Goal: Book appointment/travel/reservation

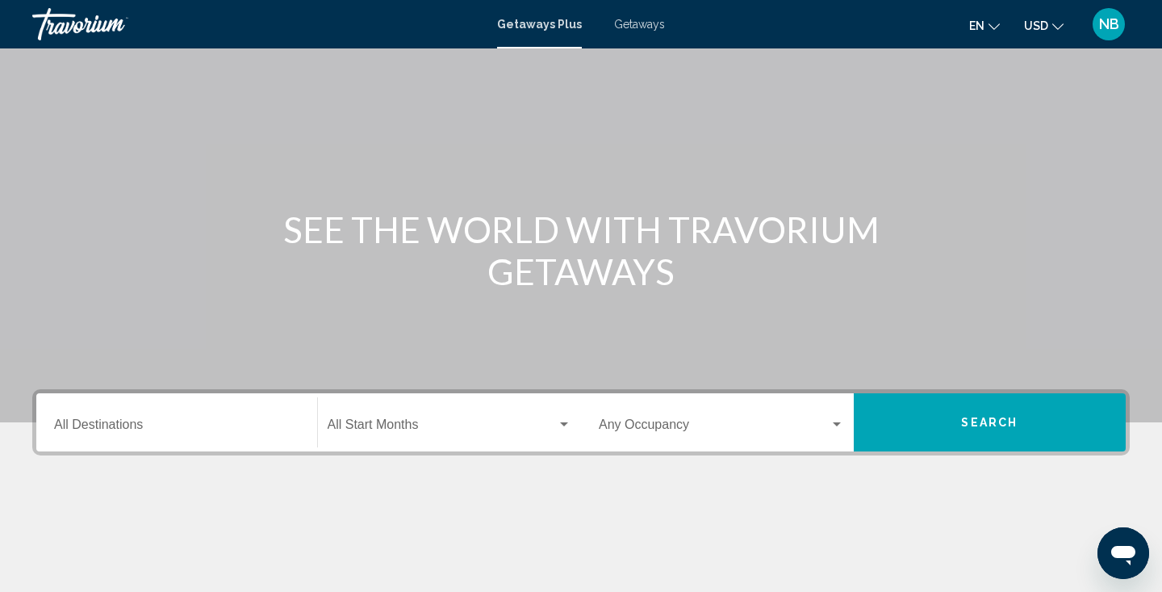
scroll to position [68, 0]
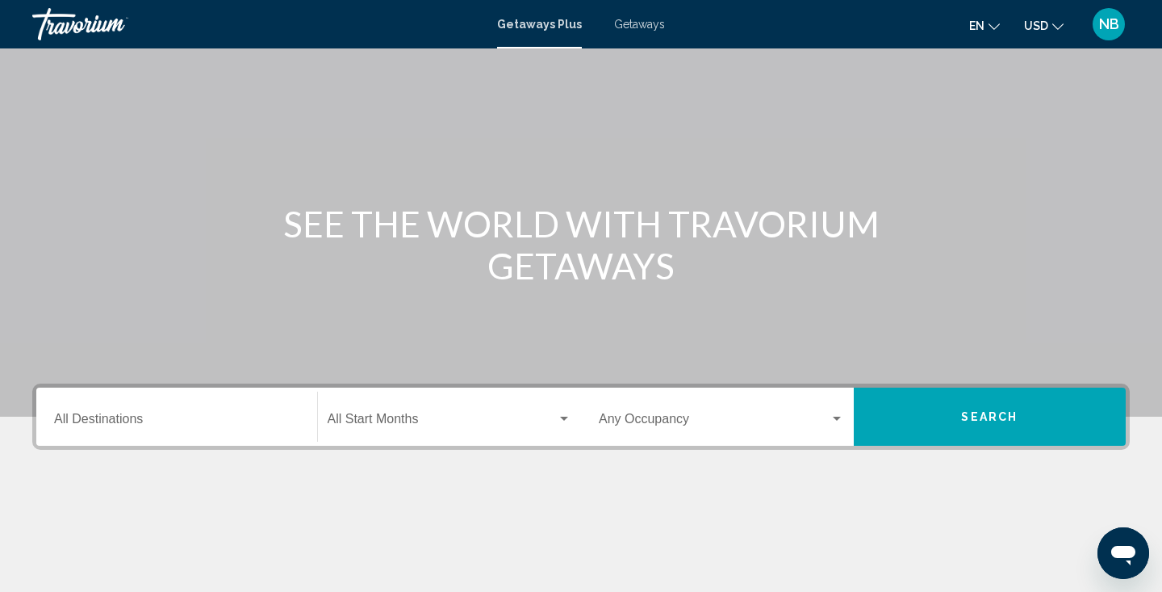
click at [266, 423] on input "Destination All Destinations" at bounding box center [176, 422] width 245 height 15
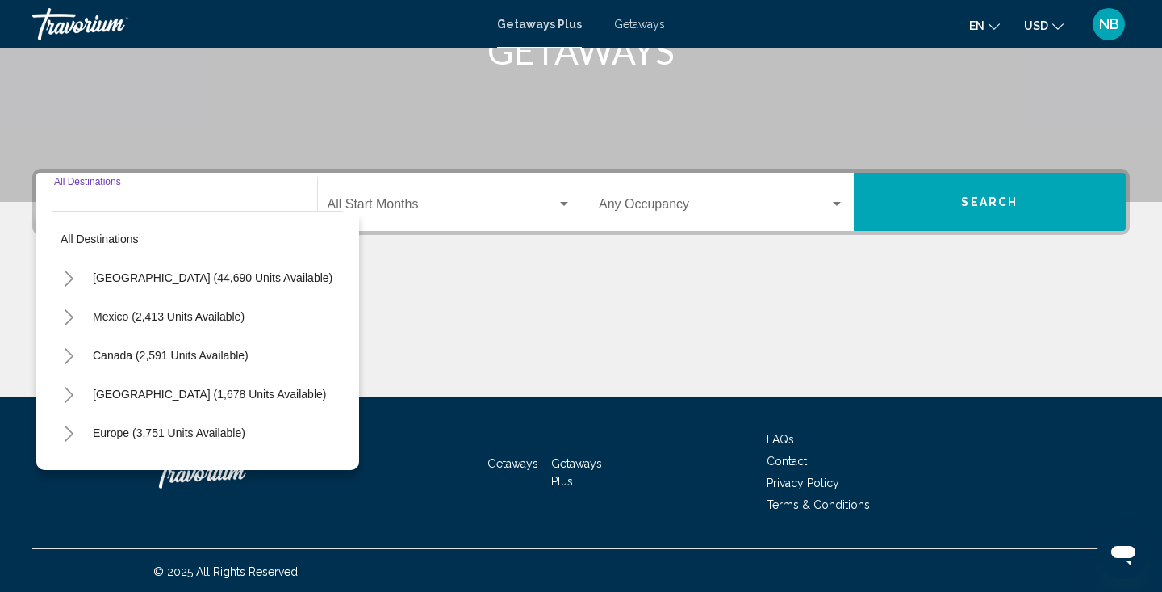
scroll to position [285, 0]
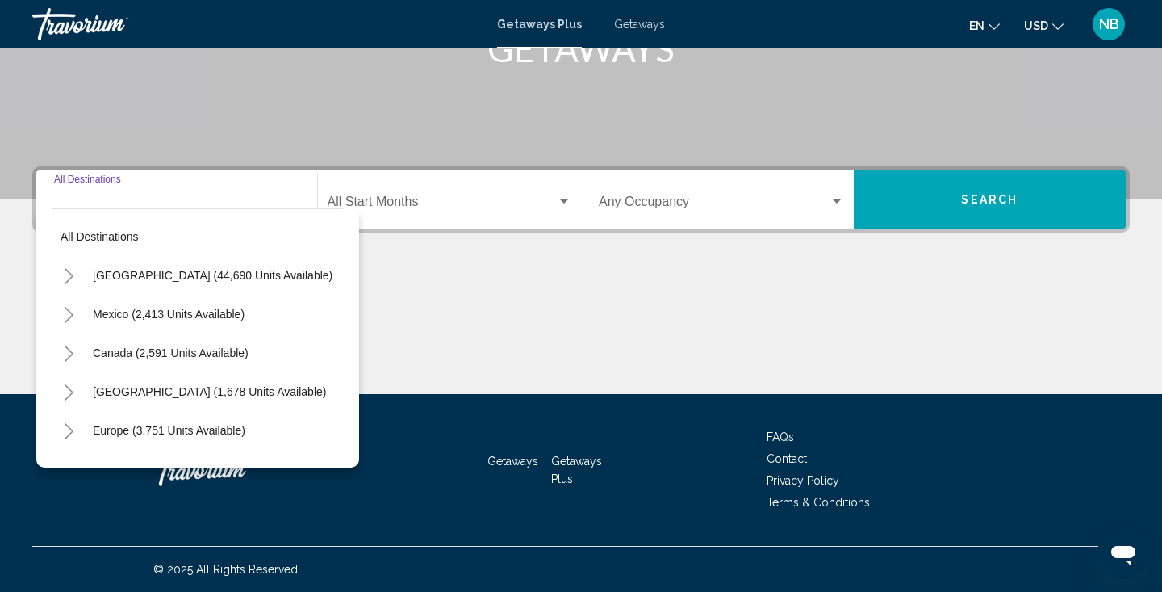
click at [73, 274] on icon "Toggle United States (44,690 units available)" at bounding box center [69, 276] width 12 height 16
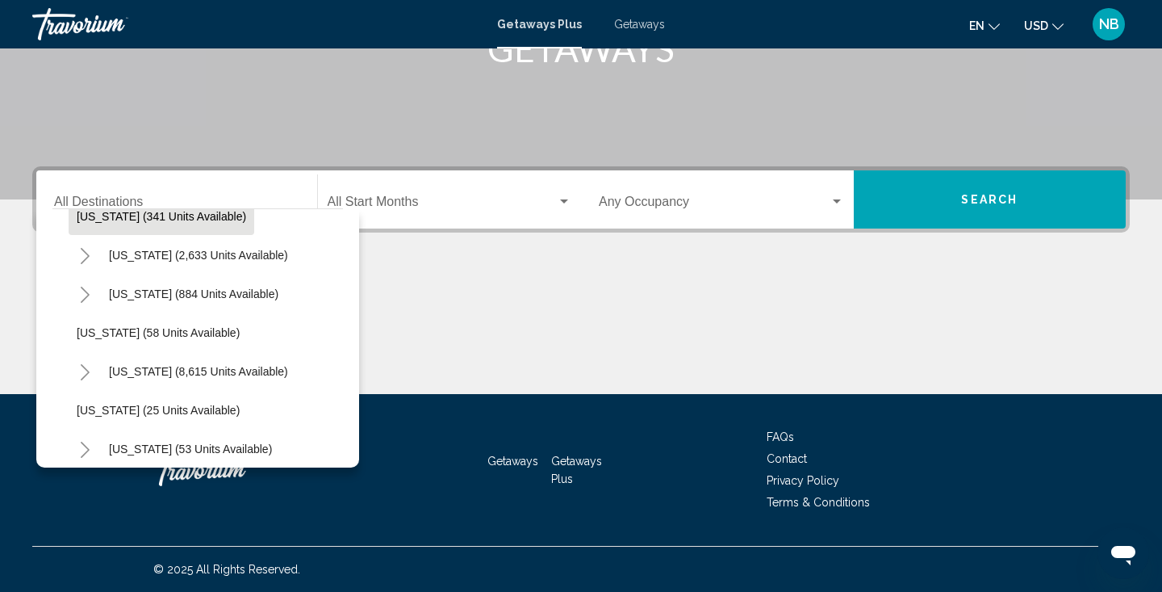
scroll to position [138, 0]
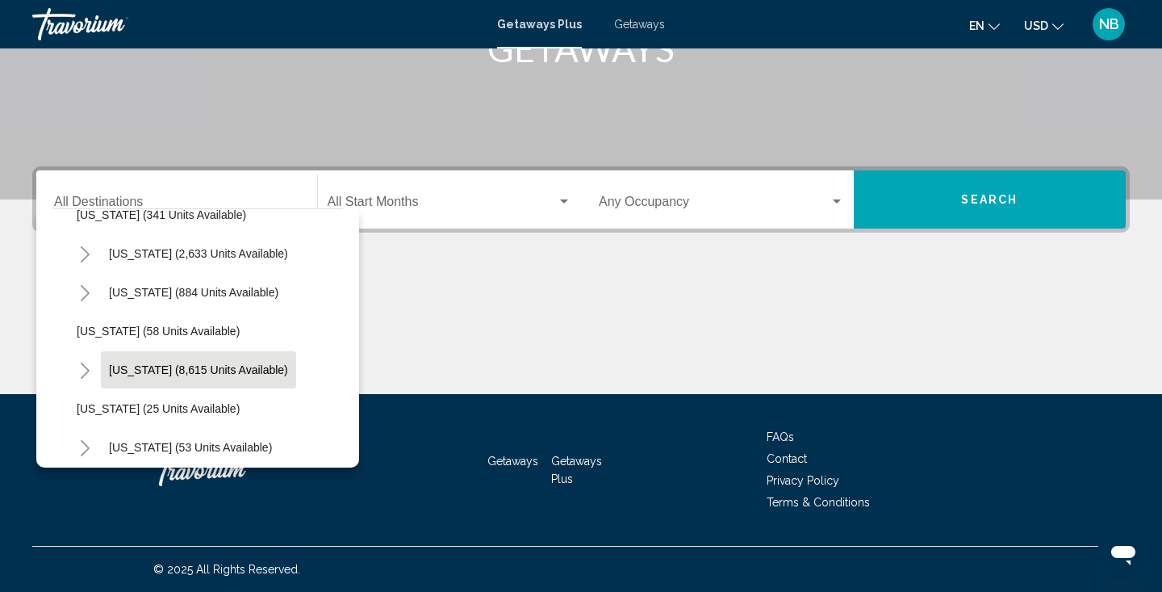
click at [206, 365] on span "[US_STATE] (8,615 units available)" at bounding box center [198, 369] width 179 height 13
type input "**********"
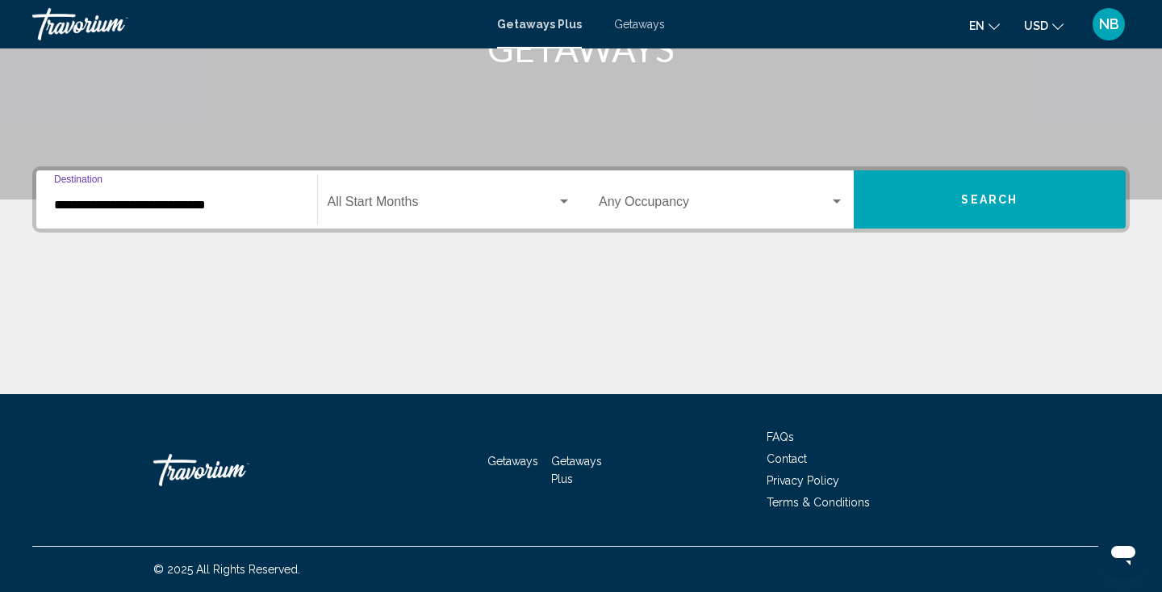
click at [533, 203] on span "Search widget" at bounding box center [443, 205] width 230 height 15
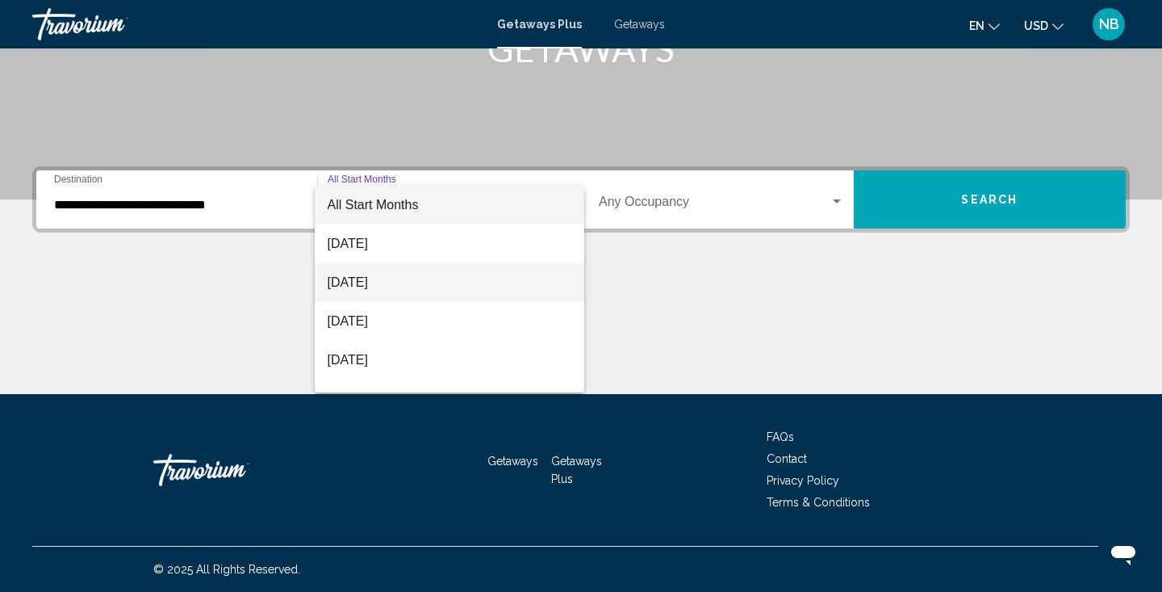
click at [527, 266] on span "[DATE]" at bounding box center [450, 282] width 245 height 39
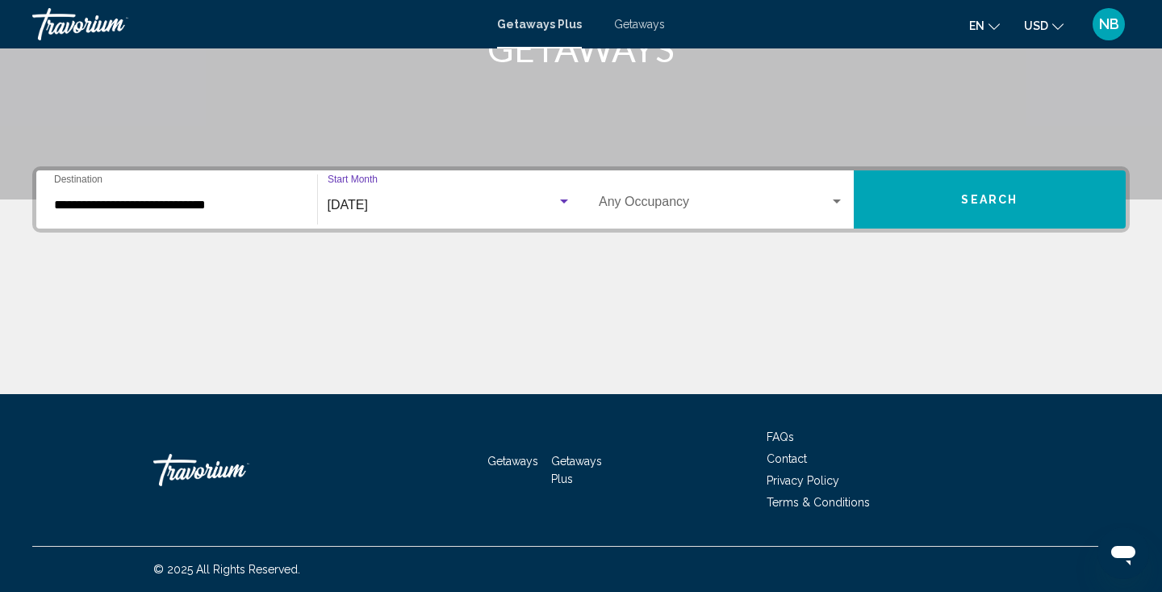
click at [758, 190] on div "Occupancy Any Occupancy" at bounding box center [721, 199] width 245 height 51
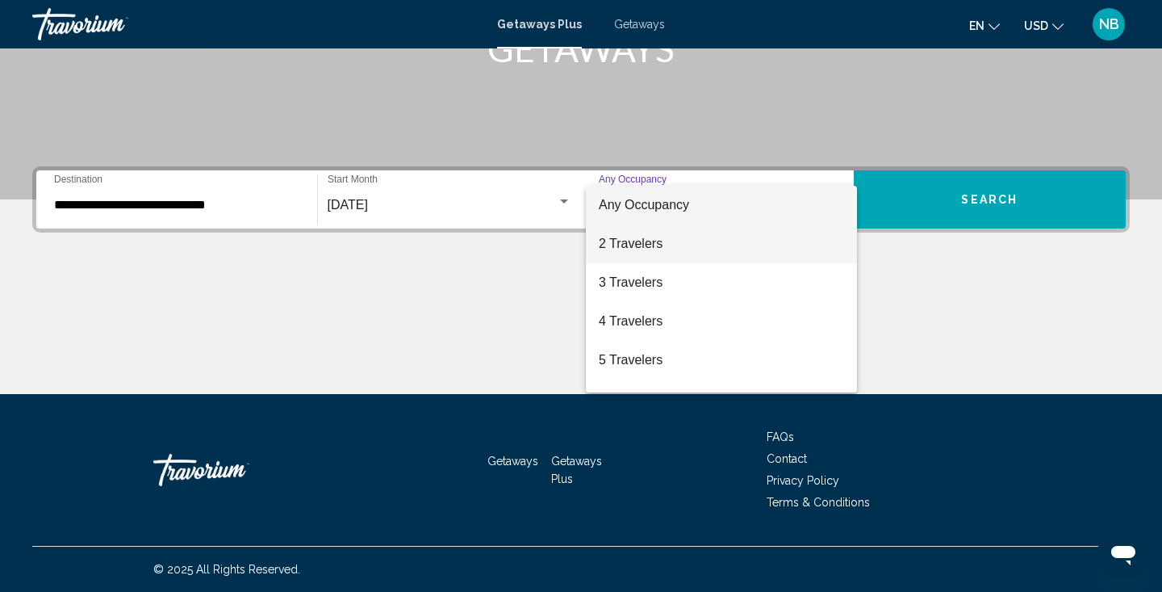
click at [756, 241] on span "2 Travelers" at bounding box center [721, 243] width 245 height 39
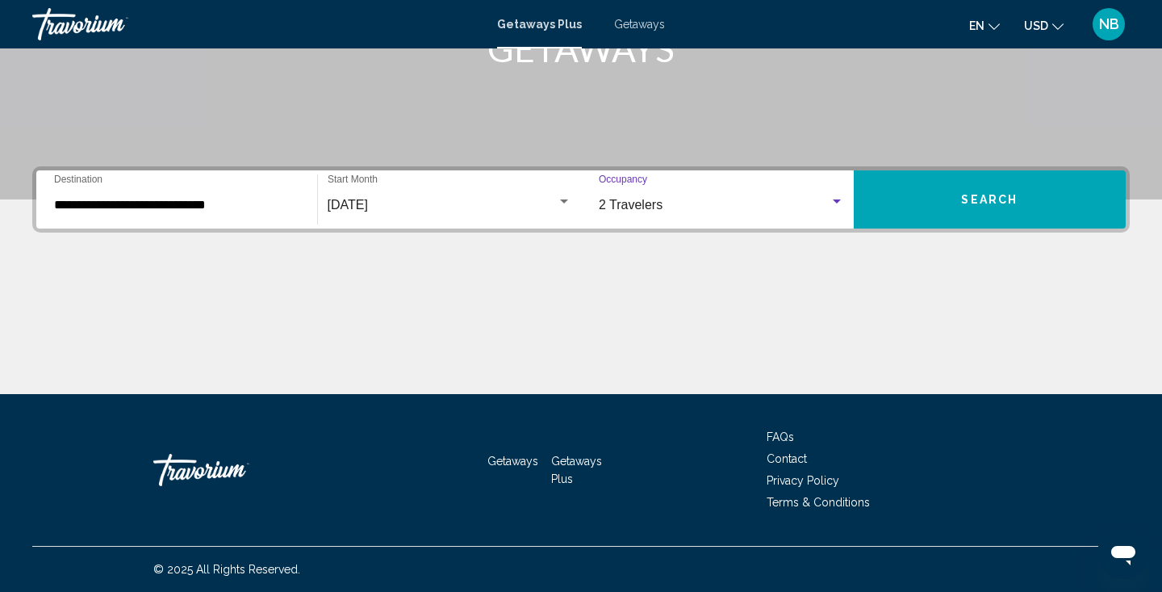
click at [973, 199] on span "Search" at bounding box center [989, 200] width 57 height 13
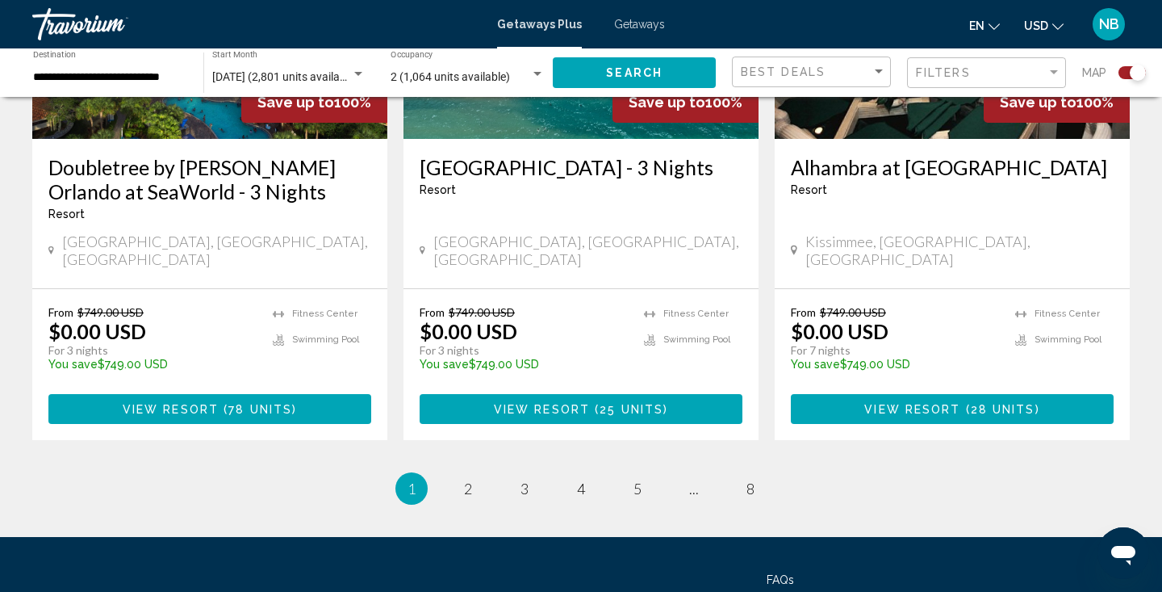
scroll to position [2566, 0]
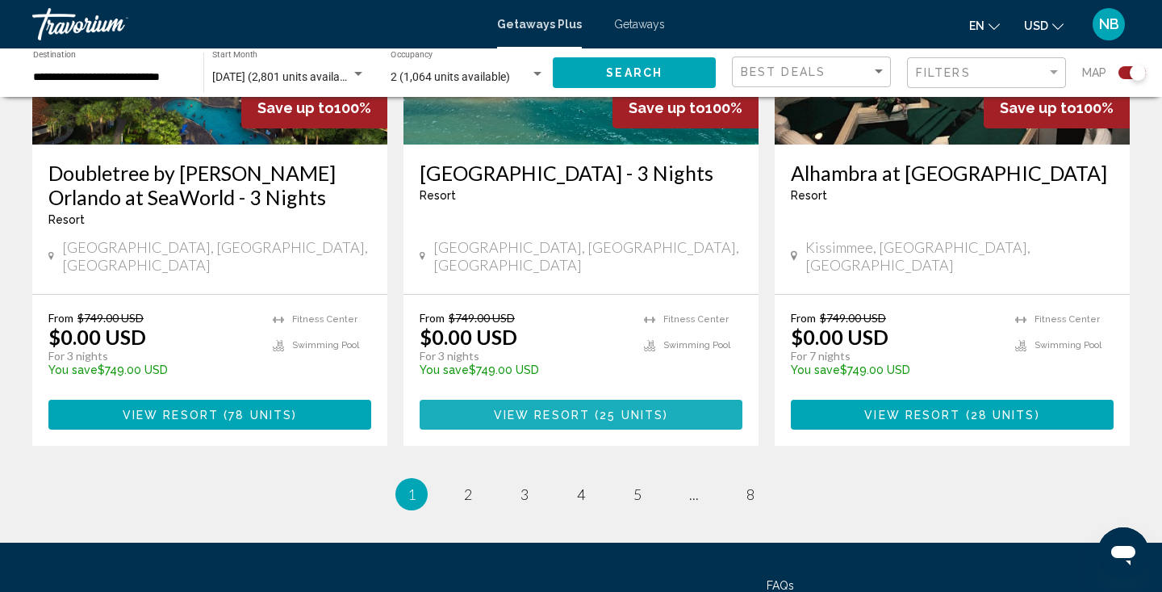
click at [597, 408] on span "( 25 units )" at bounding box center [629, 414] width 78 height 13
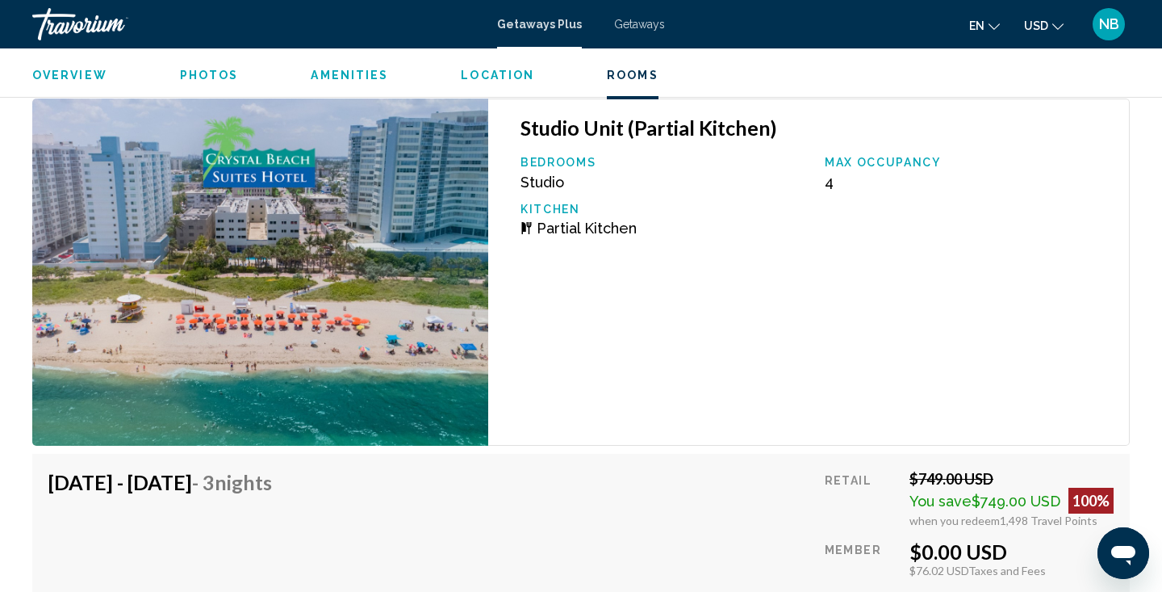
scroll to position [2359, 0]
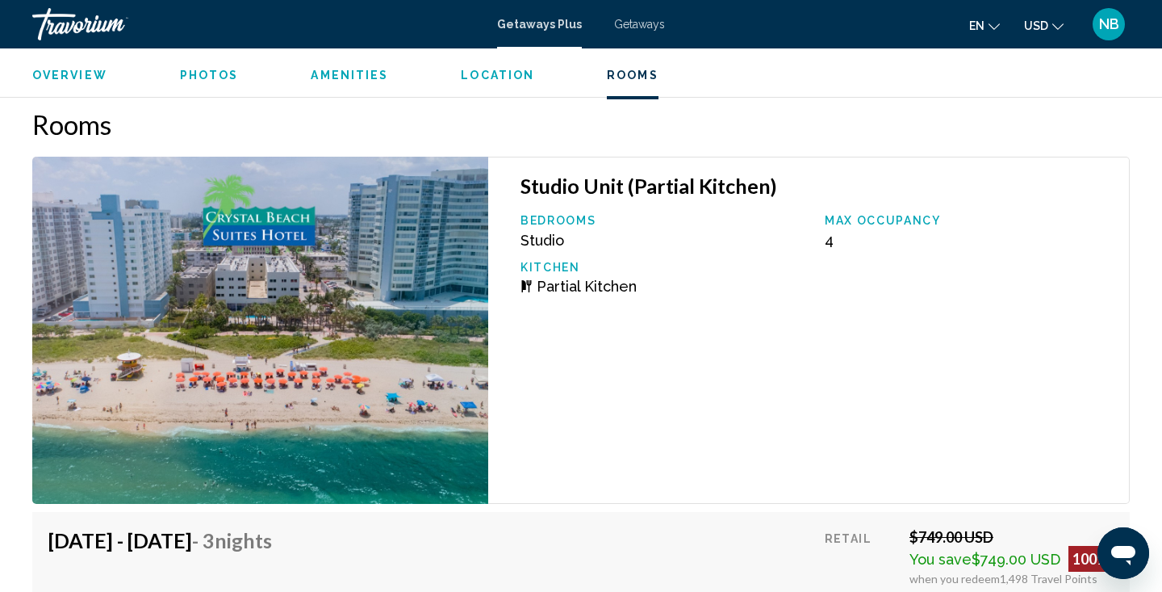
click at [632, 22] on span "Getaways" at bounding box center [639, 24] width 51 height 13
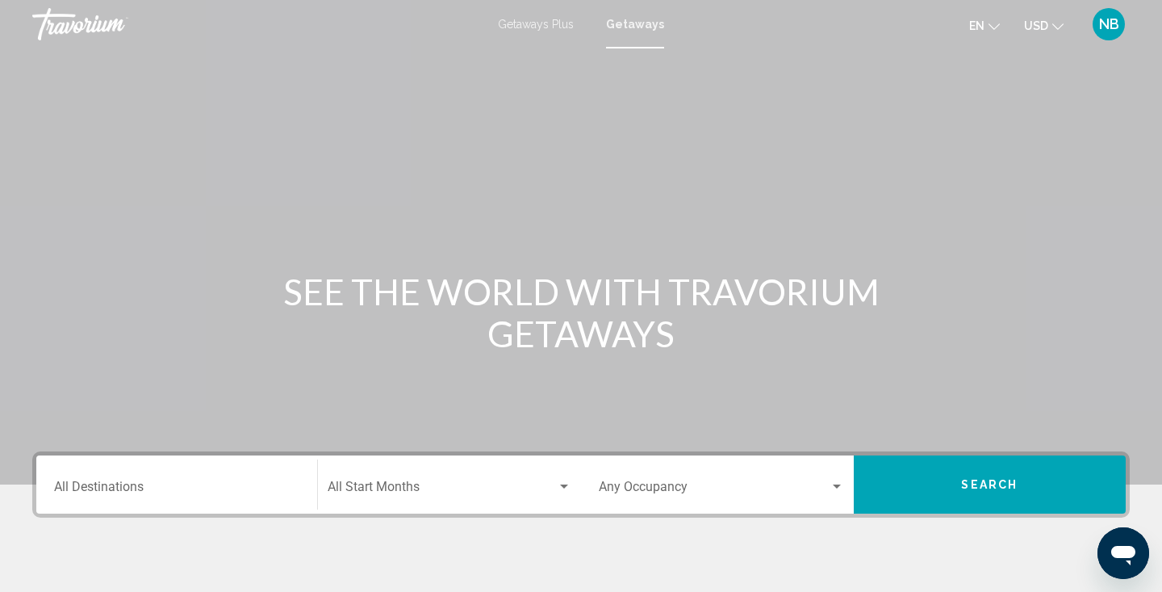
click at [252, 483] on input "Destination All Destinations" at bounding box center [176, 490] width 245 height 15
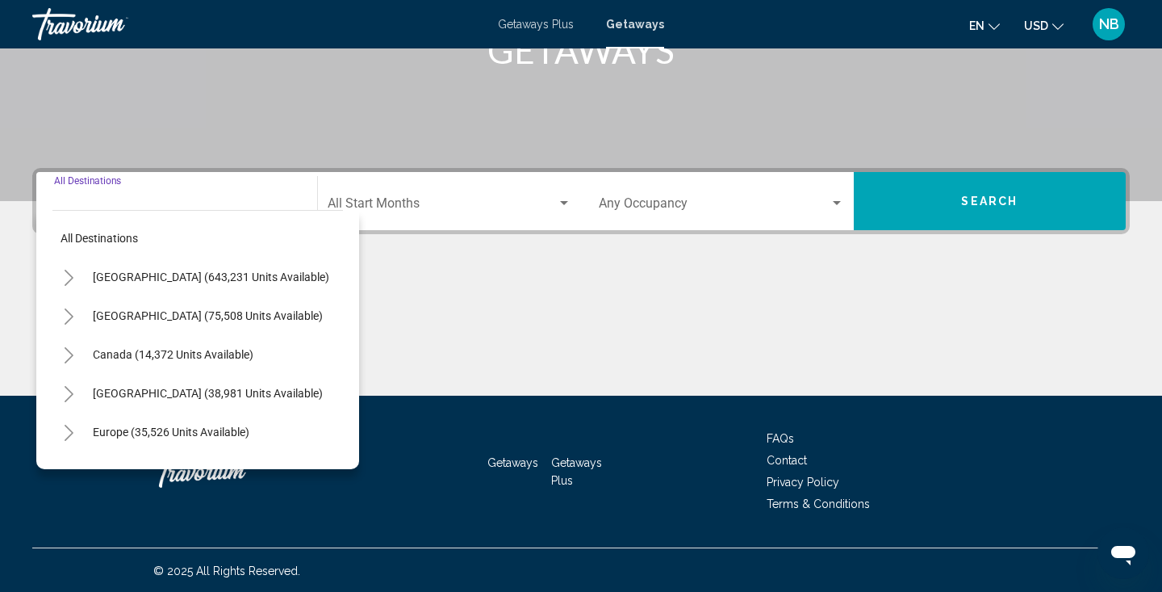
scroll to position [285, 0]
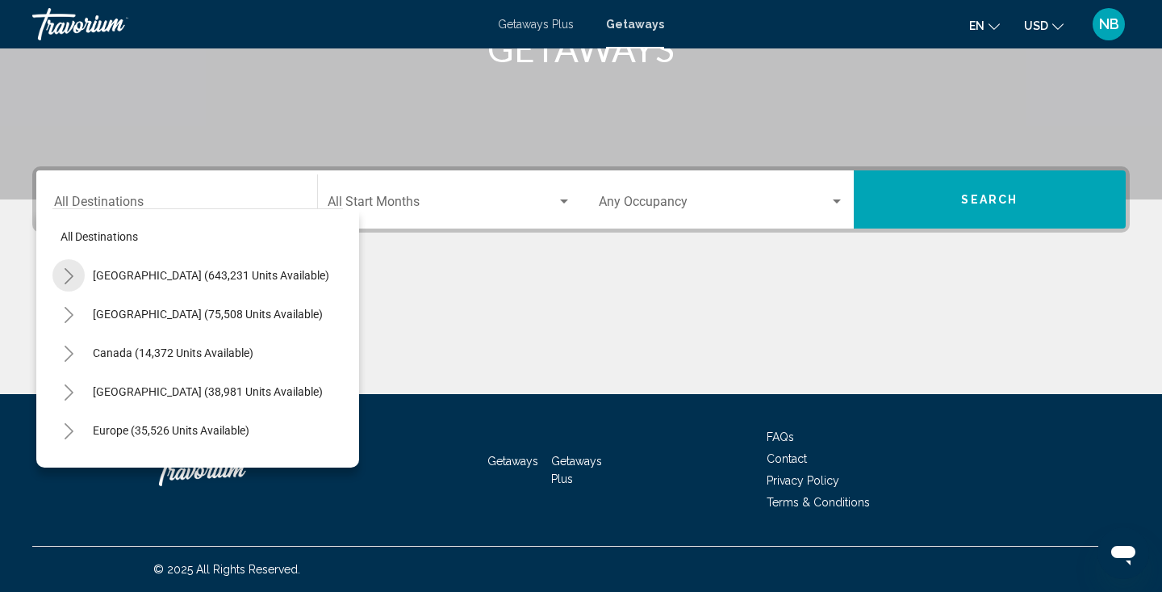
click at [72, 273] on icon "Toggle United States (643,231 units available)" at bounding box center [69, 276] width 12 height 16
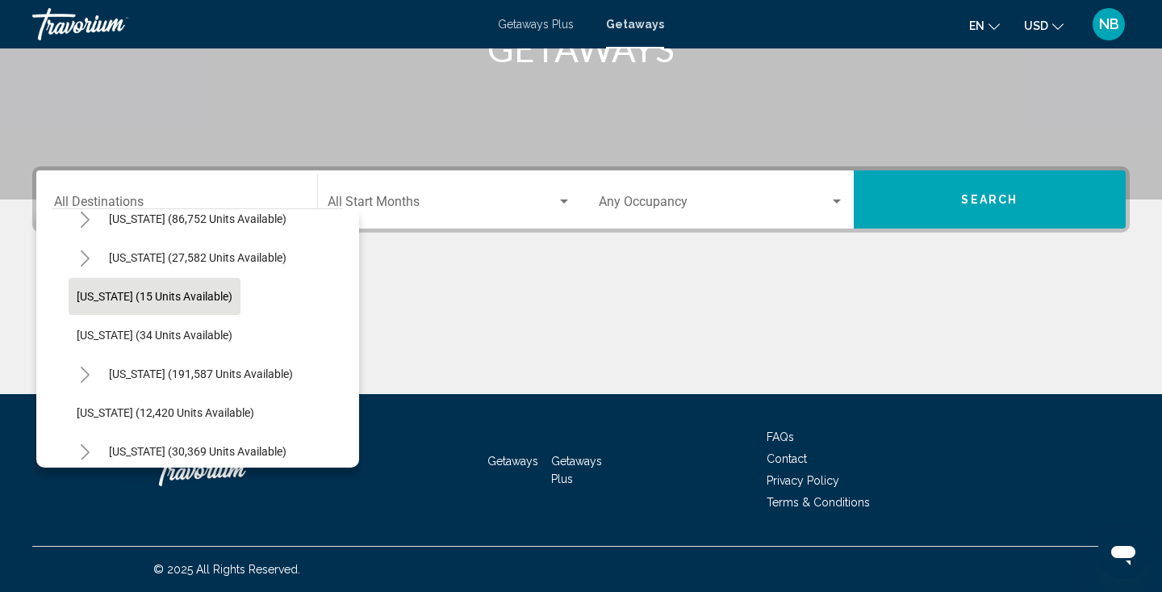
scroll to position [174, 0]
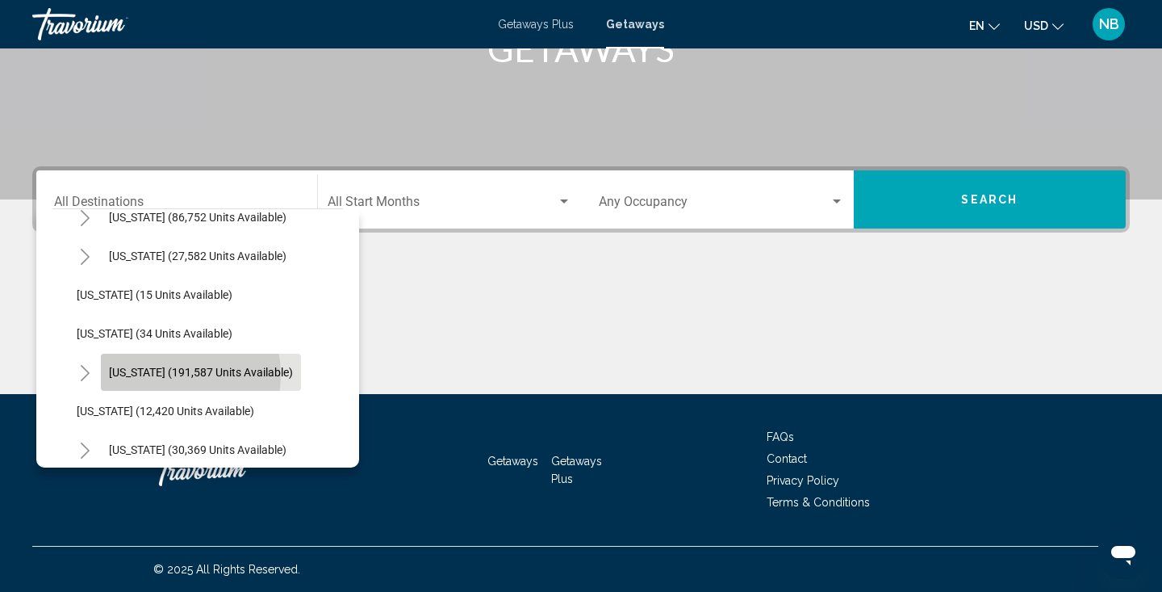
click at [157, 375] on span "[US_STATE] (191,587 units available)" at bounding box center [201, 372] width 184 height 13
type input "**********"
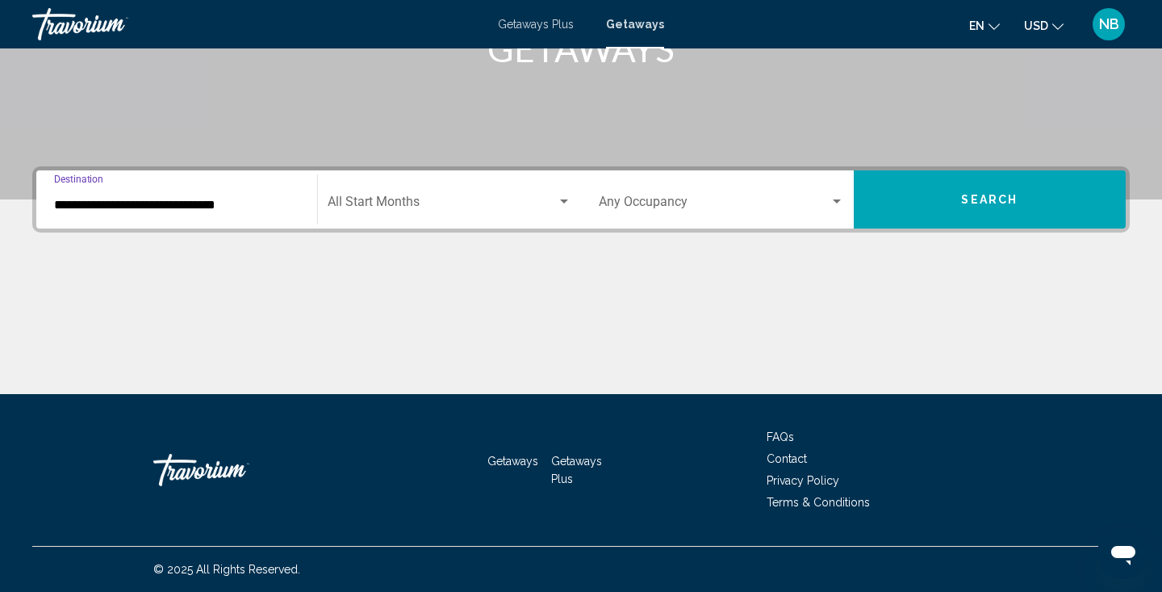
click at [483, 210] on span "Search widget" at bounding box center [443, 205] width 230 height 15
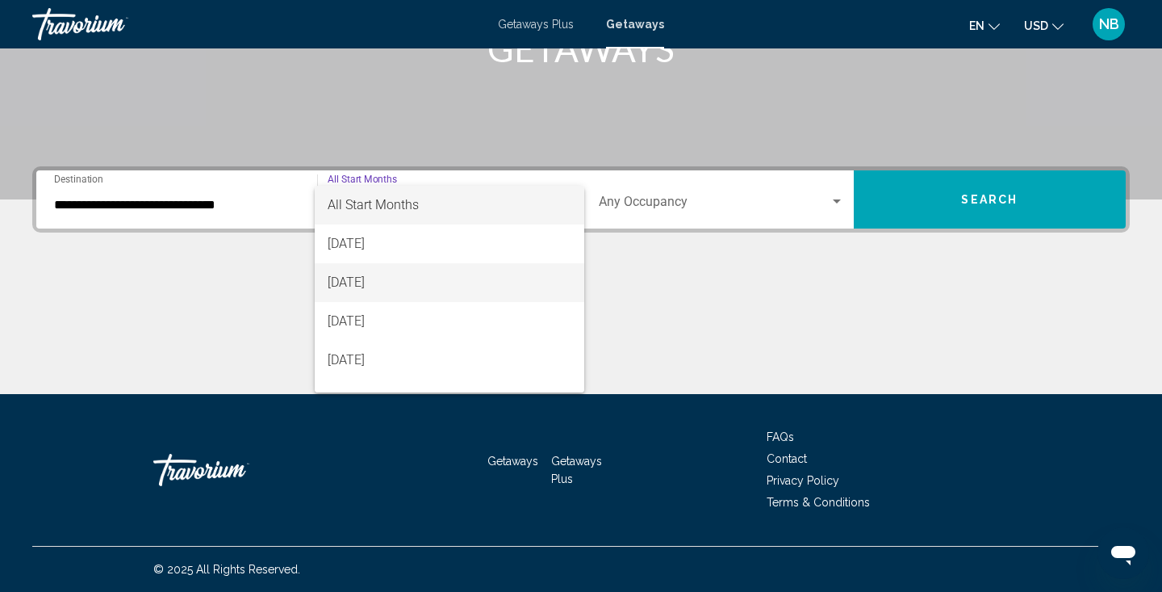
click at [464, 283] on span "[DATE]" at bounding box center [450, 282] width 245 height 39
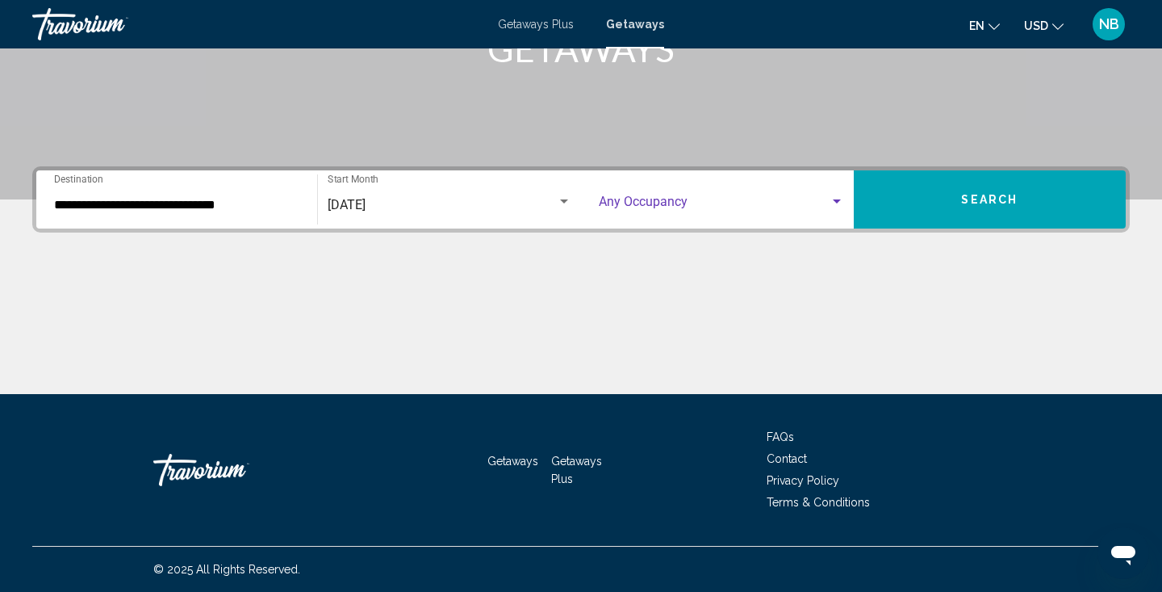
click at [718, 199] on span "Search widget" at bounding box center [714, 205] width 231 height 15
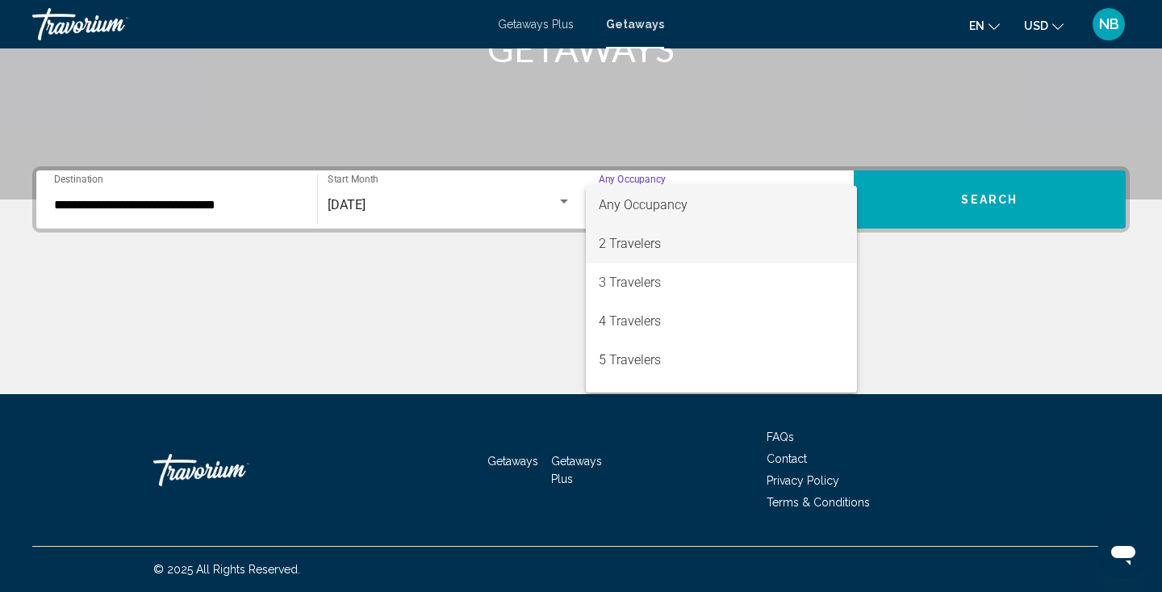
click at [693, 249] on span "2 Travelers" at bounding box center [721, 243] width 245 height 39
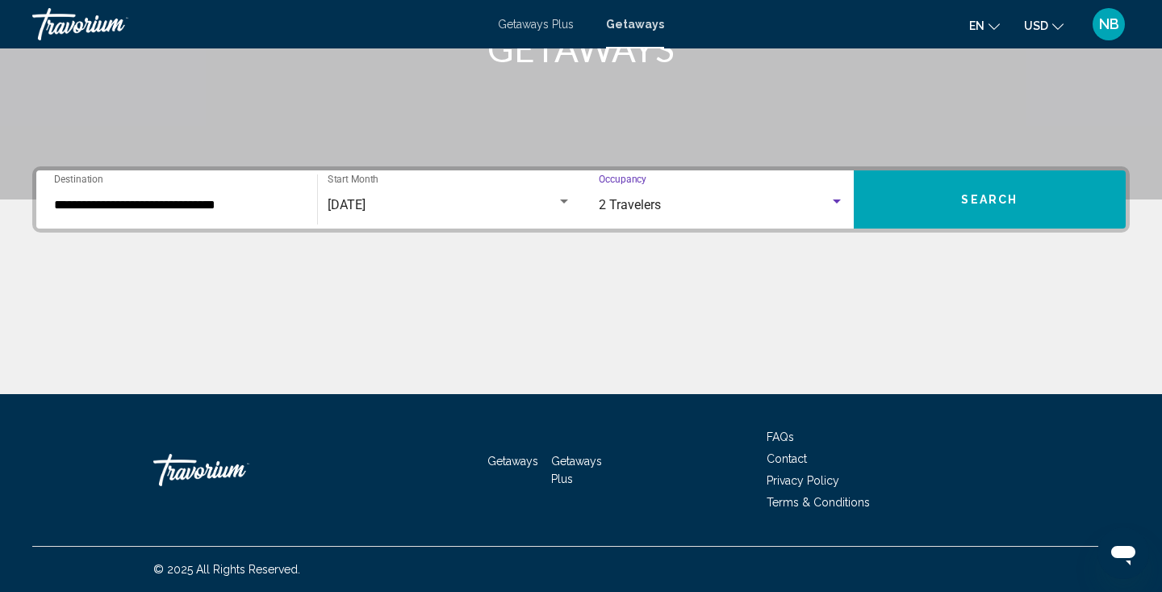
click at [964, 189] on button "Search" at bounding box center [990, 199] width 273 height 58
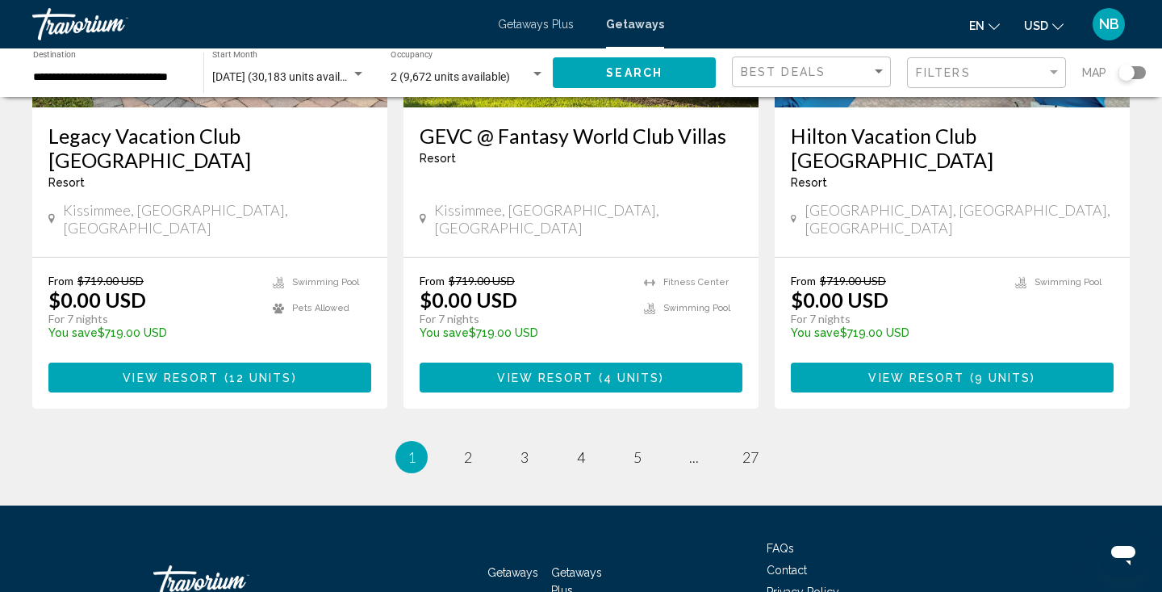
scroll to position [2105, 0]
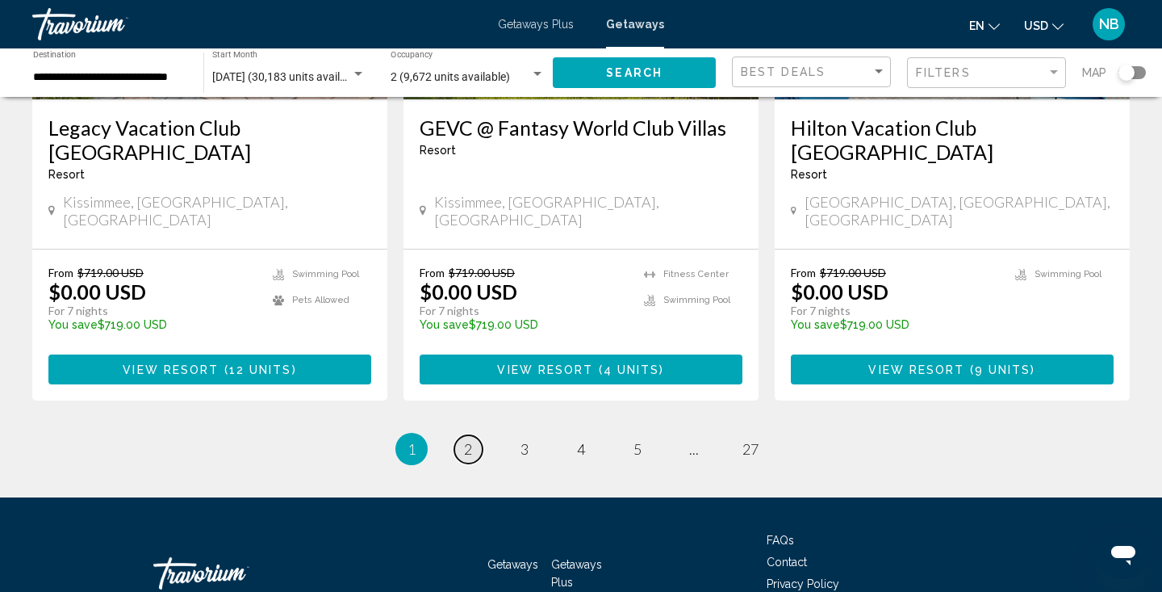
click at [468, 440] on span "2" at bounding box center [468, 449] width 8 height 18
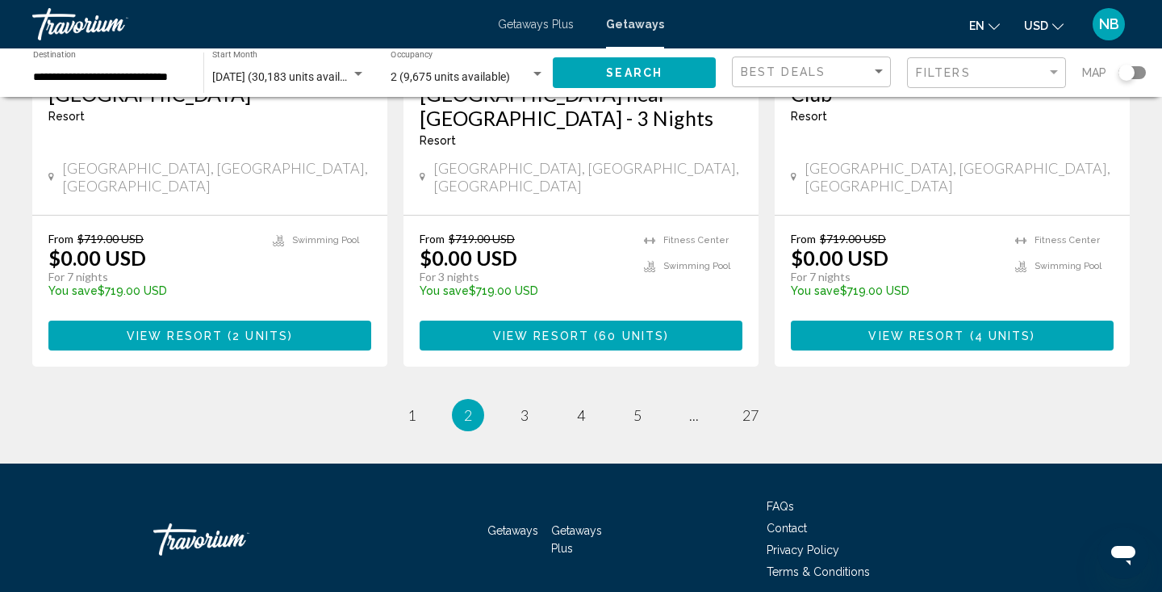
scroll to position [2137, 0]
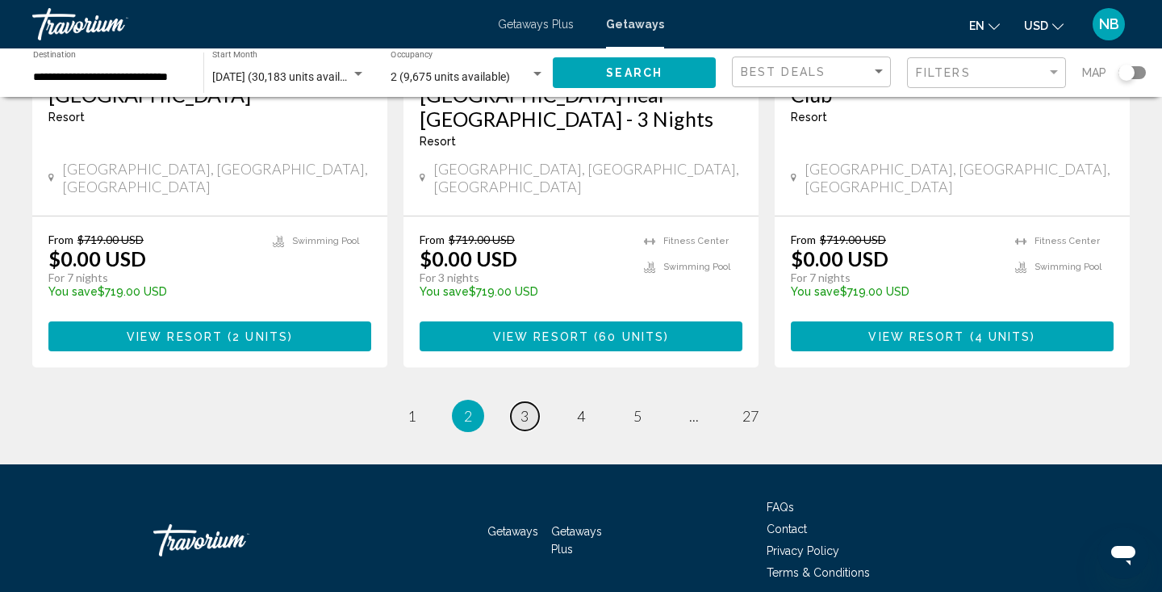
click at [522, 407] on span "3" at bounding box center [525, 416] width 8 height 18
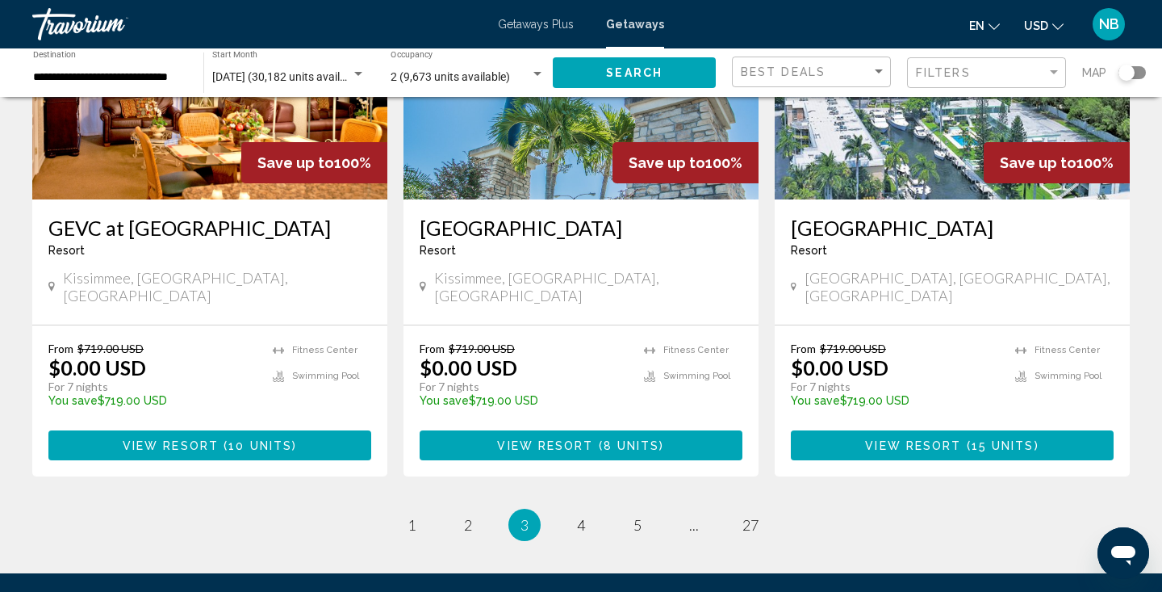
scroll to position [2032, 0]
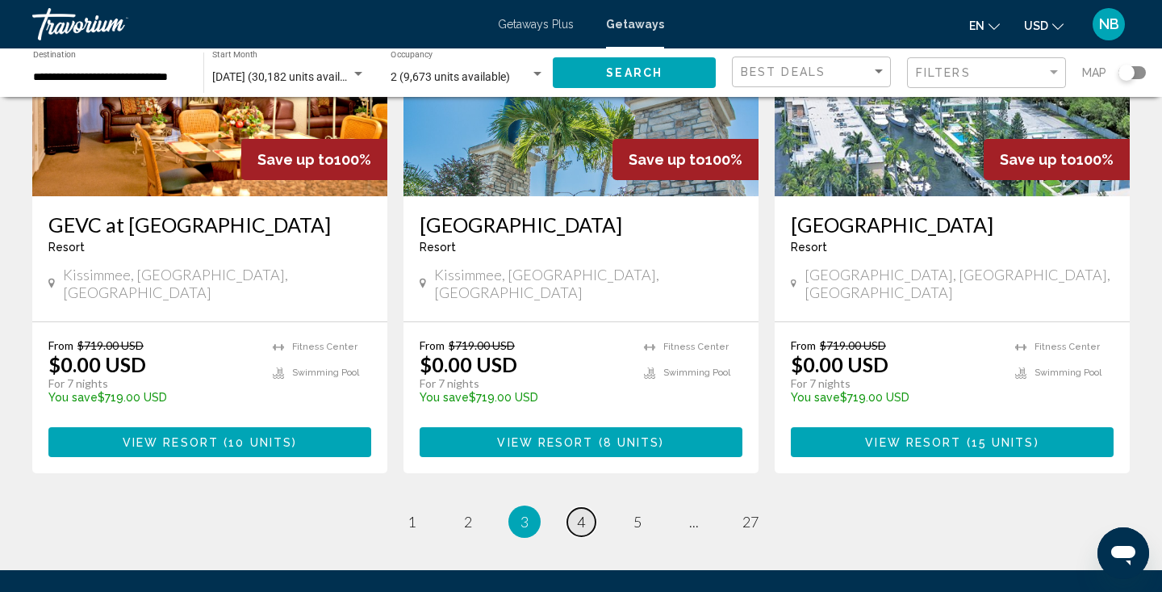
click at [581, 513] on span "4" at bounding box center [581, 522] width 8 height 18
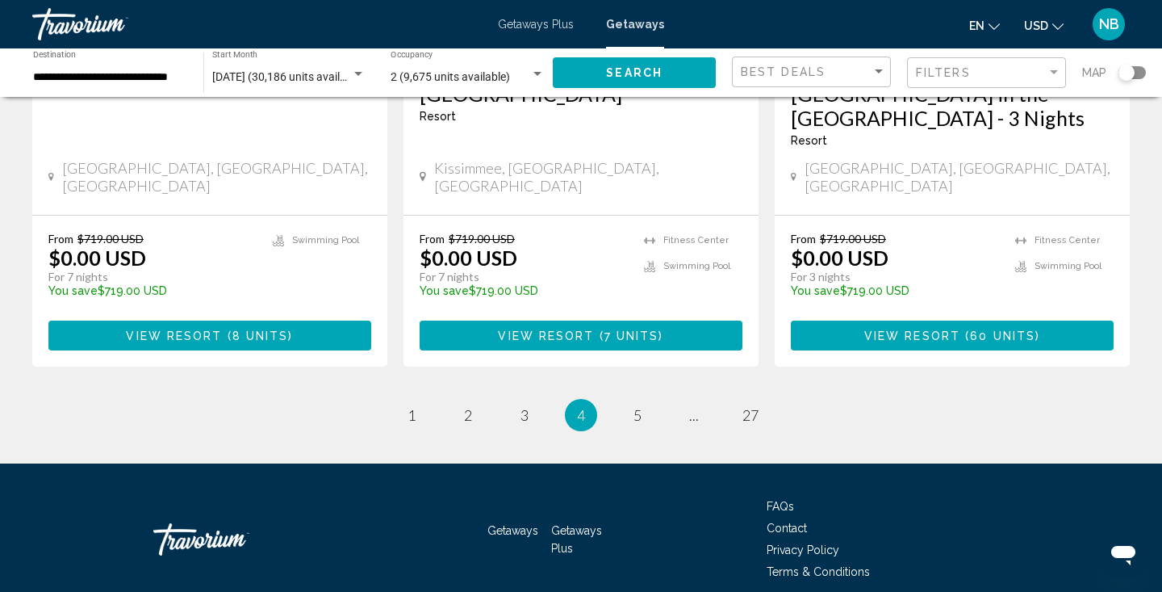
scroll to position [2137, 0]
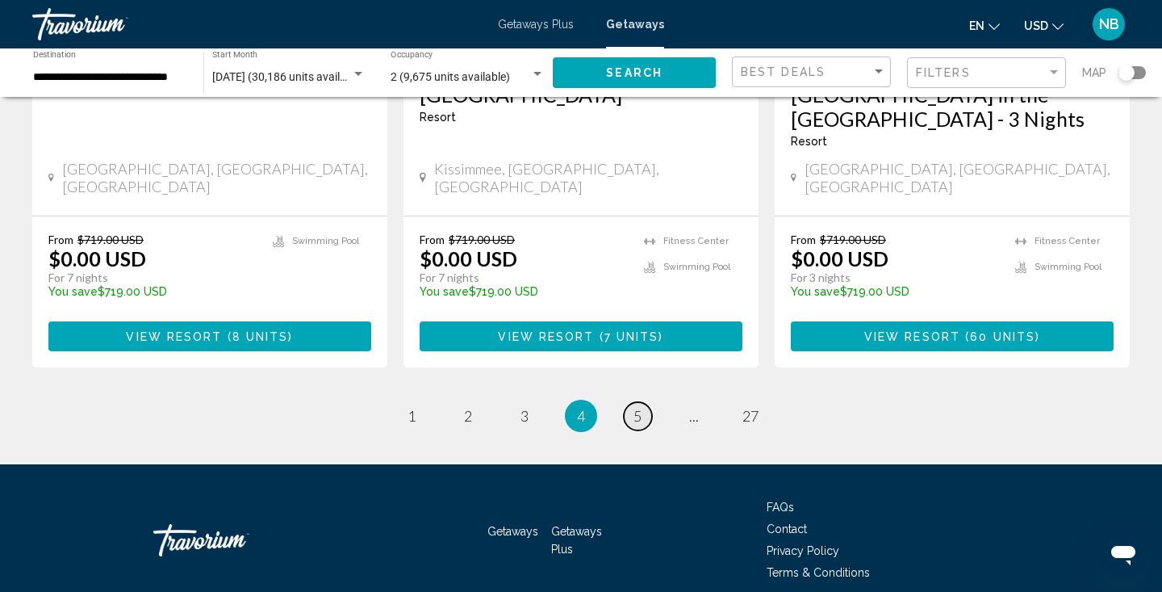
click at [634, 407] on span "5" at bounding box center [638, 416] width 8 height 18
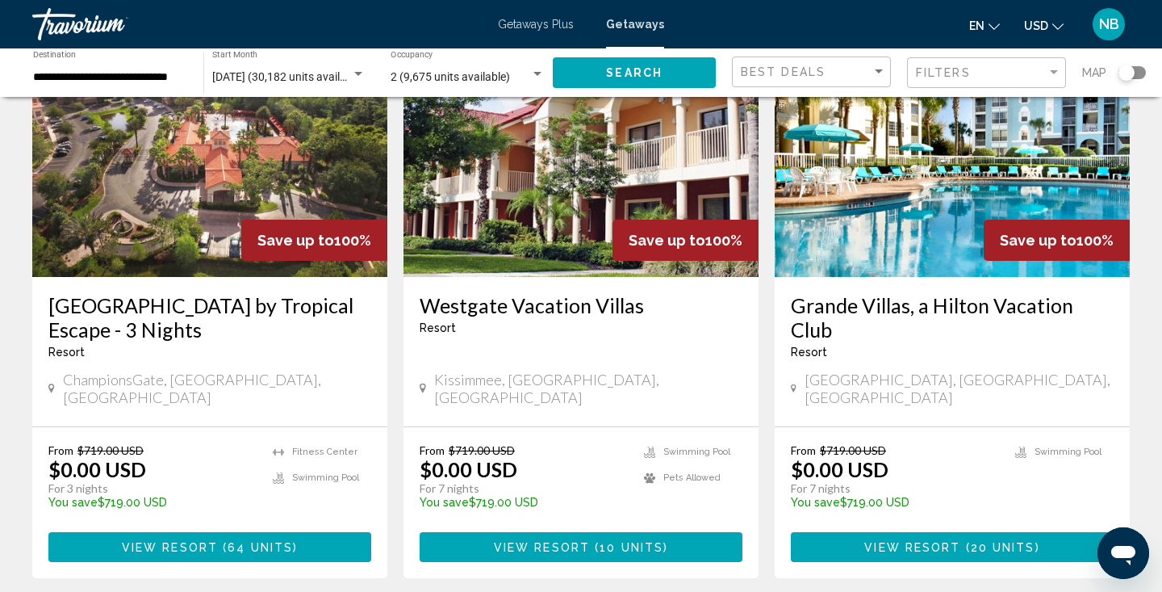
scroll to position [1953, 0]
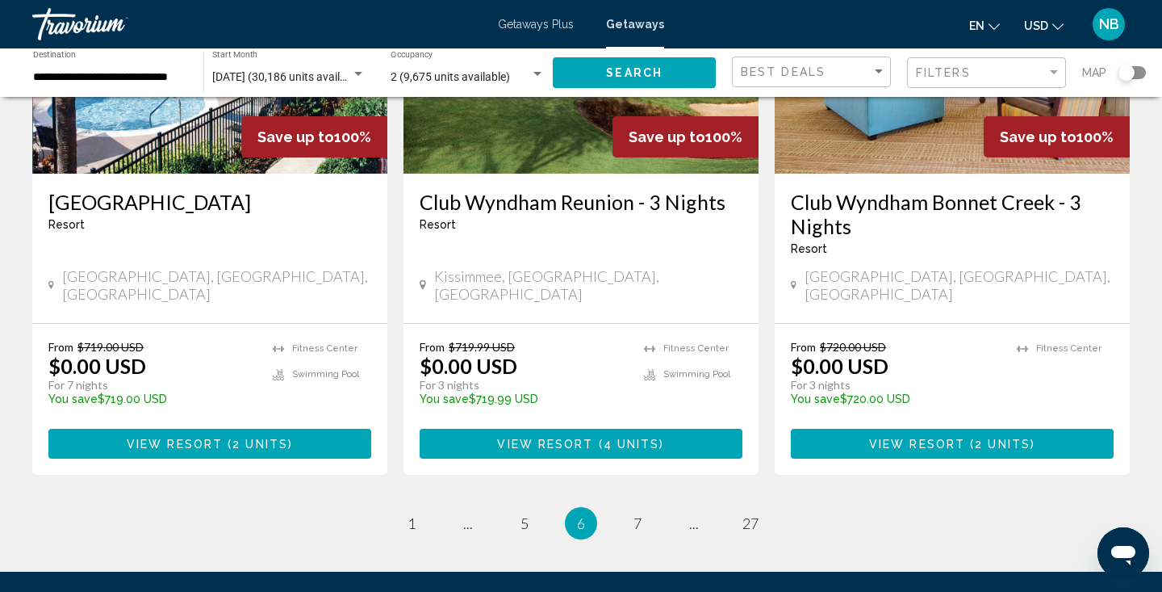
scroll to position [2057, 0]
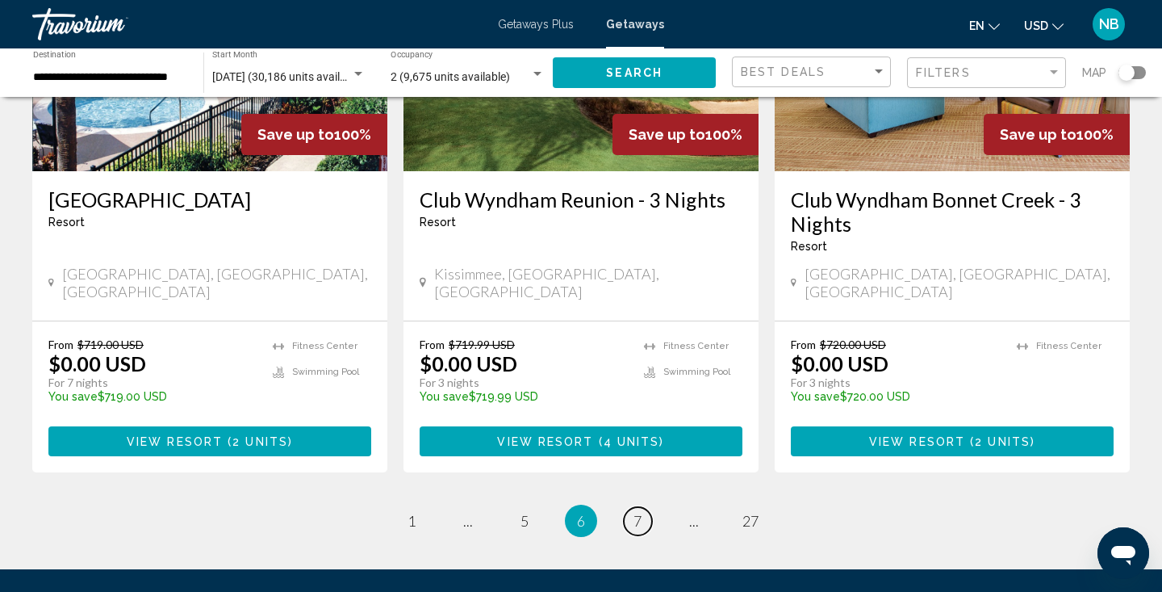
click at [639, 512] on span "7" at bounding box center [638, 521] width 8 height 18
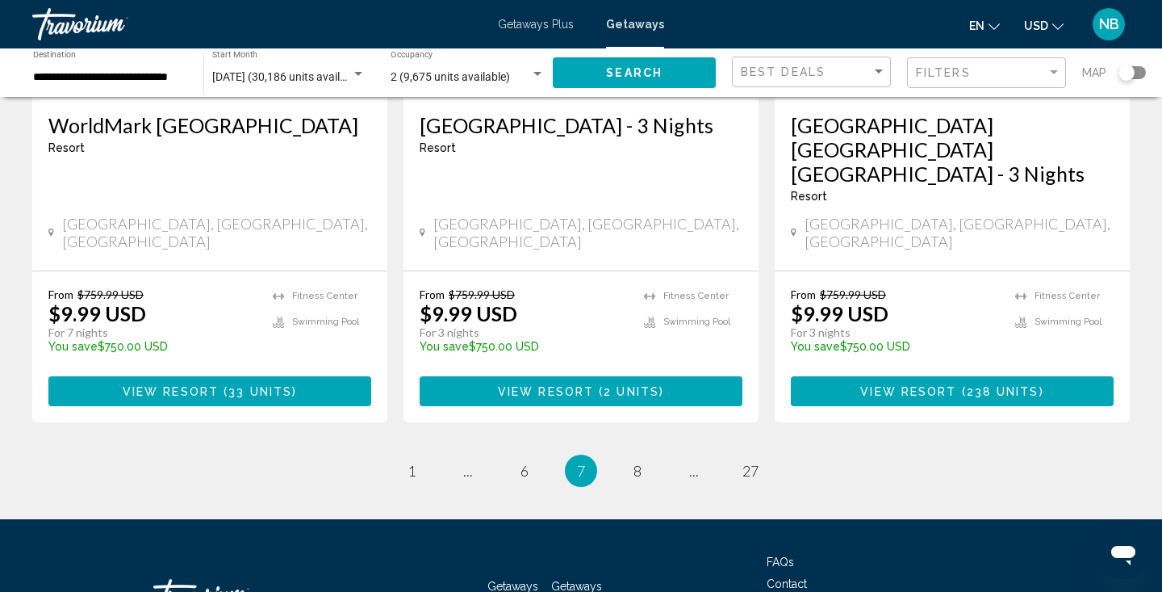
scroll to position [2109, 0]
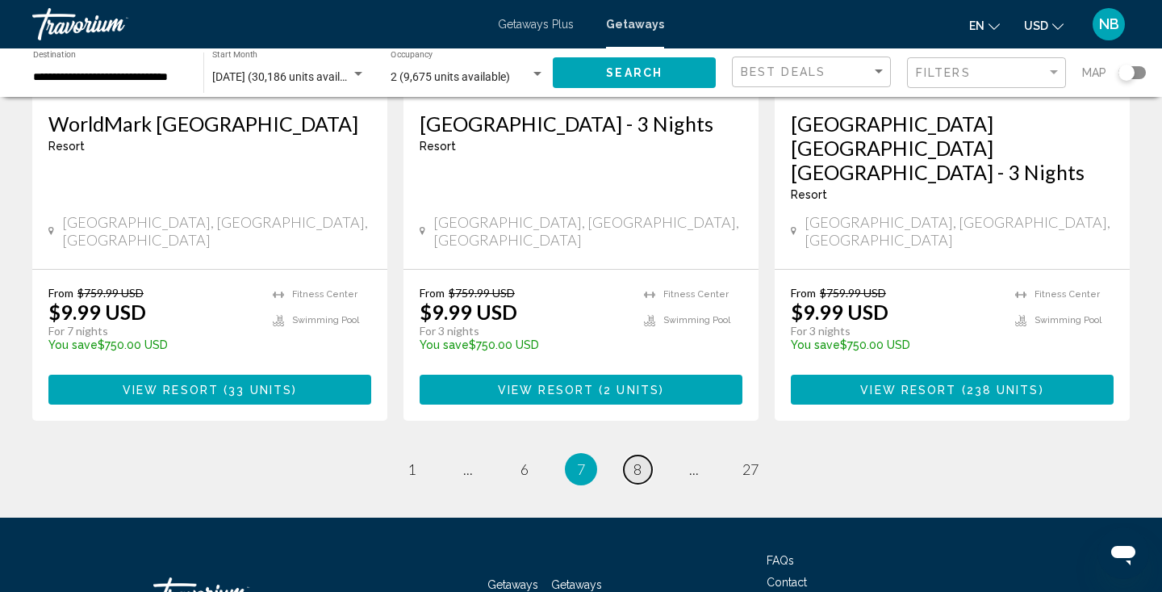
click at [638, 460] on span "8" at bounding box center [638, 469] width 8 height 18
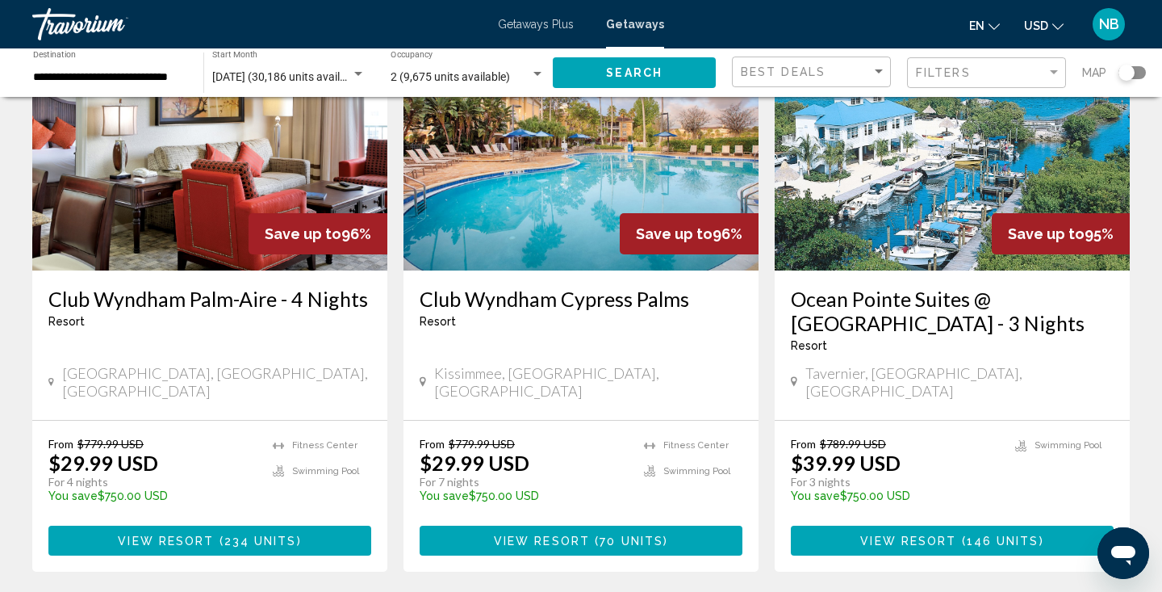
scroll to position [1350, 0]
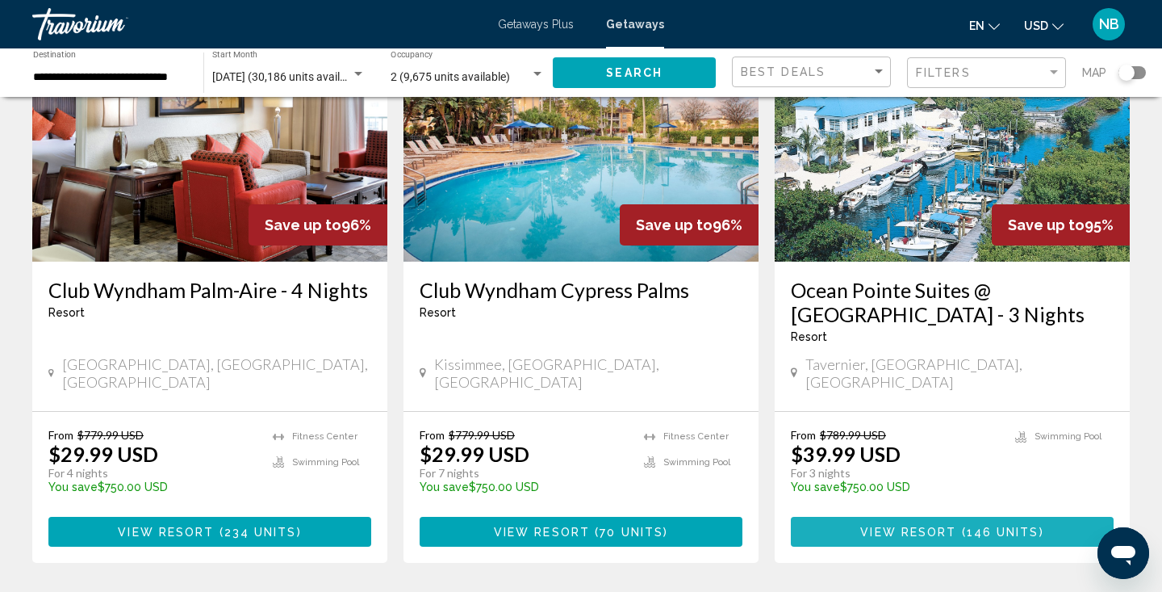
click at [955, 525] on span "View Resort" at bounding box center [908, 531] width 96 height 13
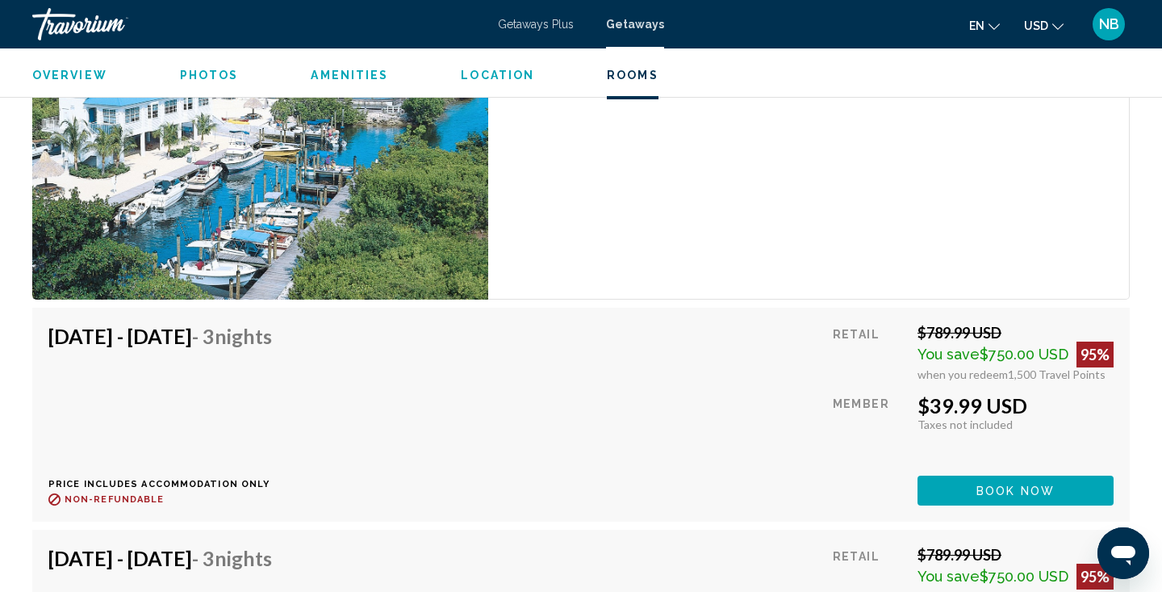
scroll to position [2843, 0]
